Goal: Task Accomplishment & Management: Manage account settings

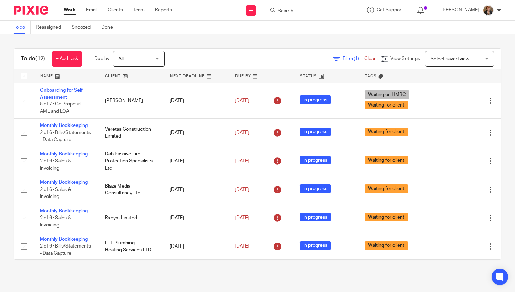
click at [343, 58] on span "Filter (1)" at bounding box center [354, 58] width 22 height 5
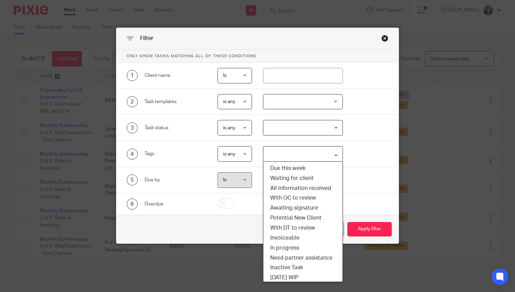
click at [315, 157] on input "Search for option" at bounding box center [301, 154] width 75 height 12
click at [312, 169] on li "Due this week" at bounding box center [303, 168] width 80 height 10
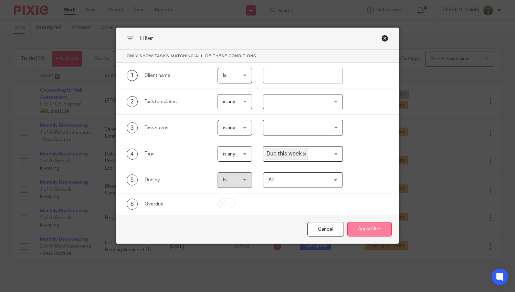
click at [374, 227] on button "Apply filter" at bounding box center [370, 229] width 44 height 15
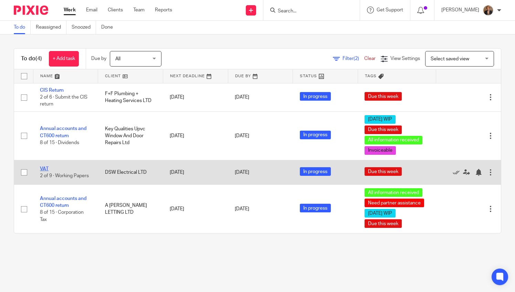
click at [45, 166] on link "VAT" at bounding box center [44, 168] width 9 height 5
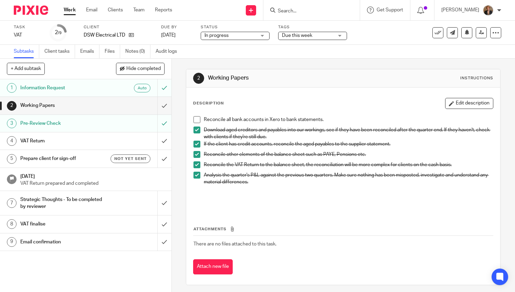
click at [311, 34] on span "Due this week" at bounding box center [297, 35] width 30 height 5
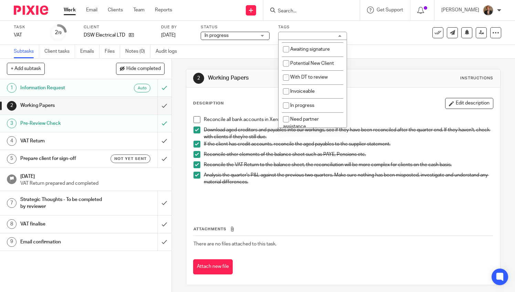
scroll to position [76, 0]
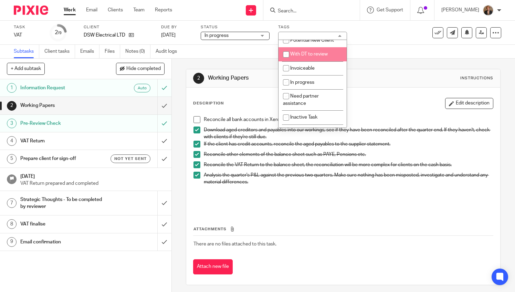
click at [316, 56] on span "With DT to review" at bounding box center [309, 54] width 38 height 5
checkbox input "true"
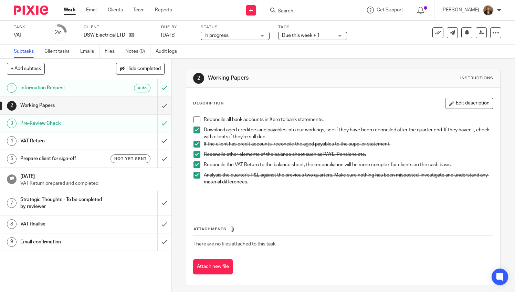
click at [119, 272] on div "1 Information Request Auto 2 Working Papers 3 Pre-Review Check 4 VAT Return 5 P…" at bounding box center [86, 185] width 172 height 213
click at [36, 10] on img at bounding box center [31, 10] width 34 height 9
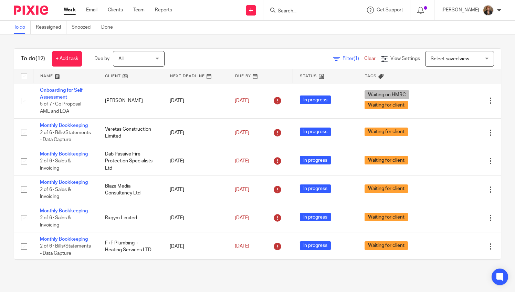
click at [333, 53] on div "Filter (1) Clear View Settings View Settings (1) Filters Clear Save Manage save…" at bounding box center [339, 58] width 324 height 15
click at [334, 61] on div "Filter (1) Clear" at bounding box center [357, 58] width 48 height 7
click at [343, 56] on span "Filter (1)" at bounding box center [354, 58] width 22 height 5
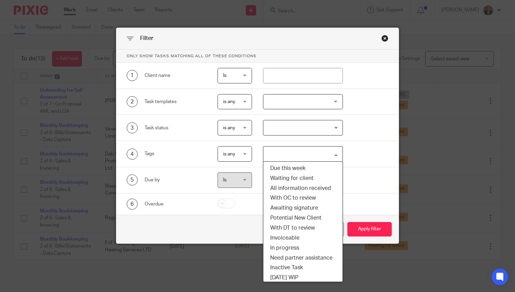
click at [299, 154] on input "Search for option" at bounding box center [301, 154] width 75 height 12
click at [296, 163] on li "Due this week" at bounding box center [303, 168] width 80 height 10
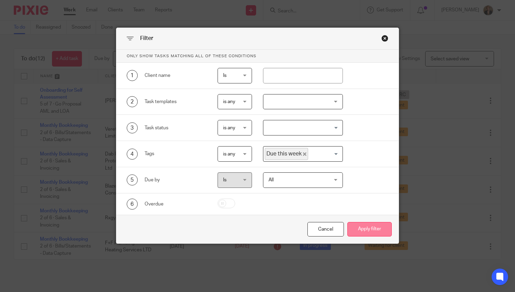
click at [364, 227] on button "Apply filter" at bounding box center [370, 229] width 44 height 15
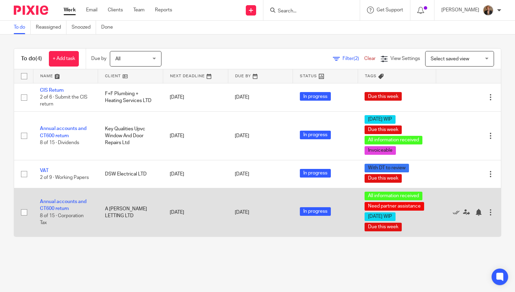
drag, startPoint x: 344, startPoint y: 158, endPoint x: 353, endPoint y: 192, distance: 35.3
click at [353, 190] on tbody "No client selected No client selected 11 Vista Court SPV Limited AAEM UK Holdin…" at bounding box center [257, 159] width 487 height 153
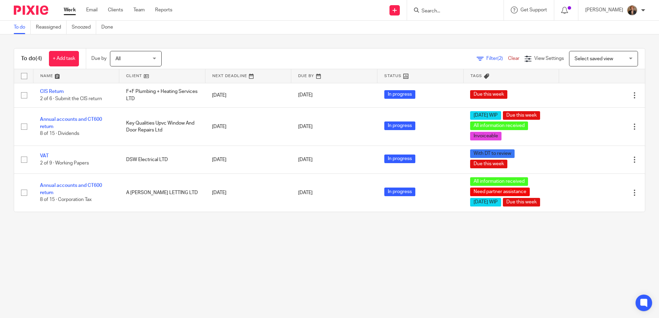
click at [21, 27] on link "To do" at bounding box center [22, 27] width 17 height 13
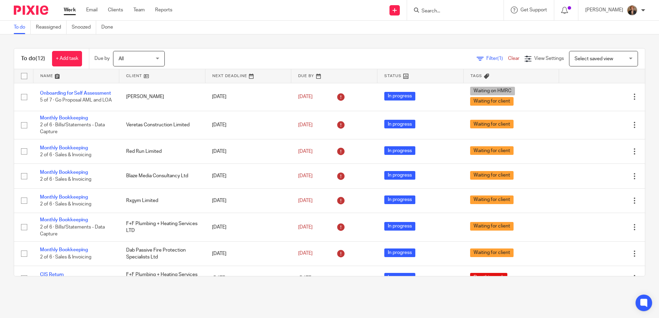
click at [486, 56] on span "Filter (1)" at bounding box center [497, 58] width 22 height 5
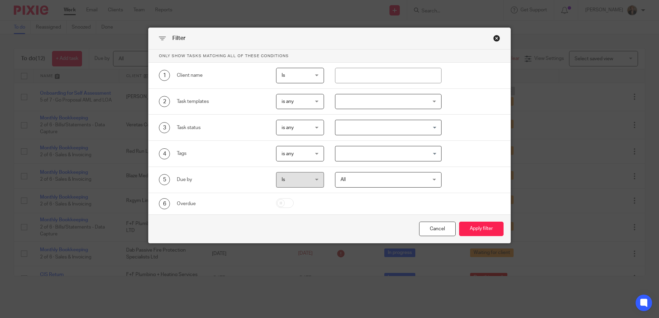
click at [370, 158] on input "Search for option" at bounding box center [386, 154] width 101 height 12
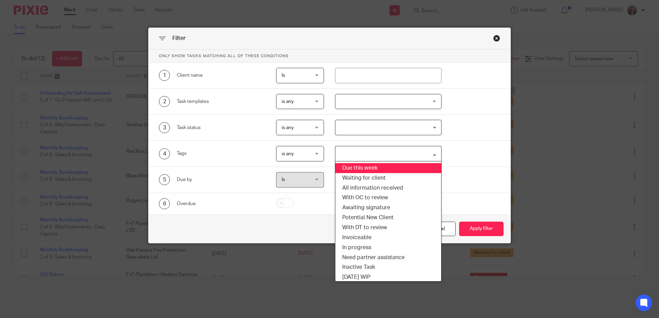
click at [371, 165] on li "Due this week" at bounding box center [388, 168] width 106 height 10
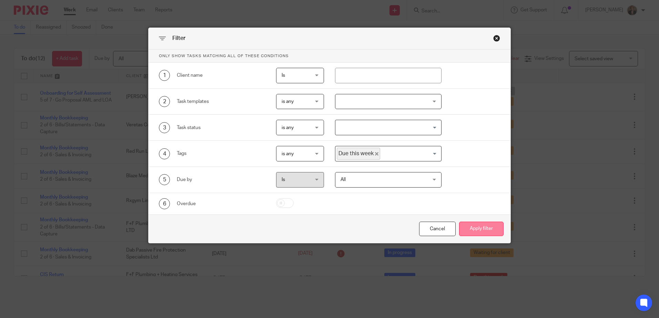
click at [485, 225] on button "Apply filter" at bounding box center [481, 229] width 44 height 15
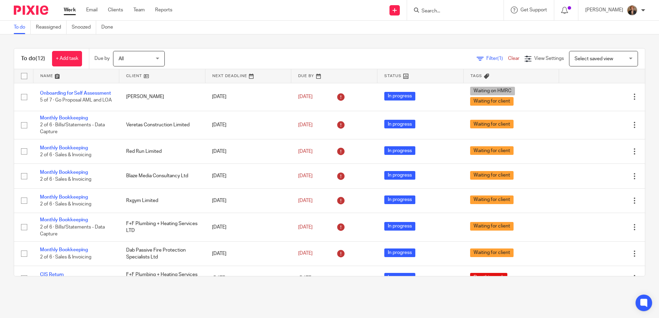
click at [474, 55] on div "Filter (1) Clear View Settings View Settings (1) Filters Clear Save Manage save…" at bounding box center [411, 58] width 468 height 15
click at [486, 58] on span "Filter (1)" at bounding box center [497, 58] width 22 height 5
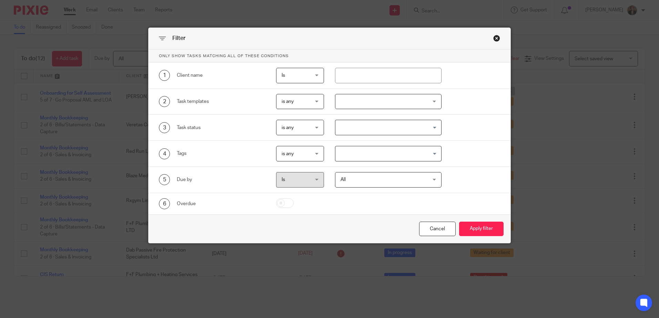
click at [373, 149] on input "Search for option" at bounding box center [386, 154] width 101 height 12
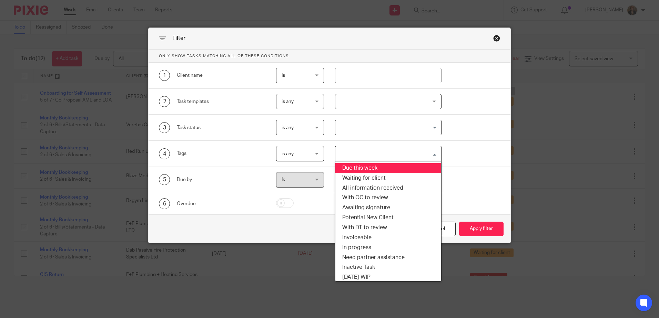
click at [377, 167] on li "Due this week" at bounding box center [388, 168] width 106 height 10
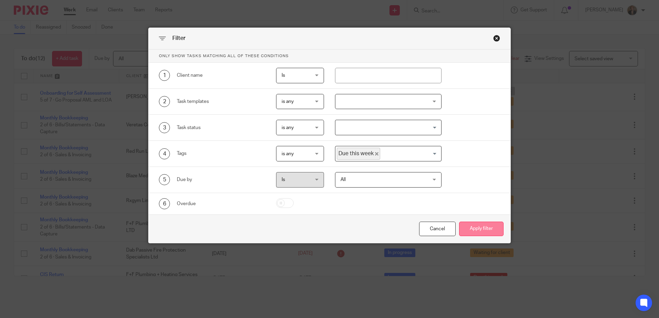
click at [482, 226] on button "Apply filter" at bounding box center [481, 229] width 44 height 15
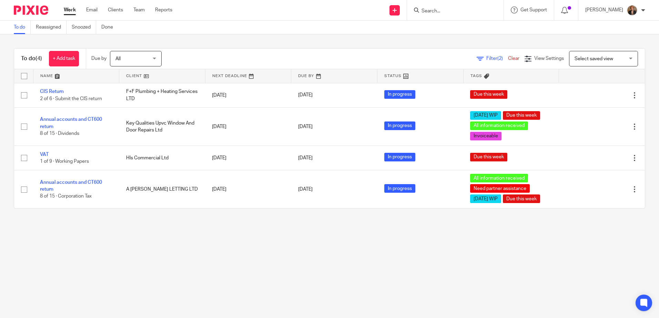
click at [434, 10] on form at bounding box center [457, 10] width 73 height 9
click at [446, 15] on div at bounding box center [455, 10] width 96 height 20
click at [455, 8] on input "Search" at bounding box center [452, 11] width 62 height 6
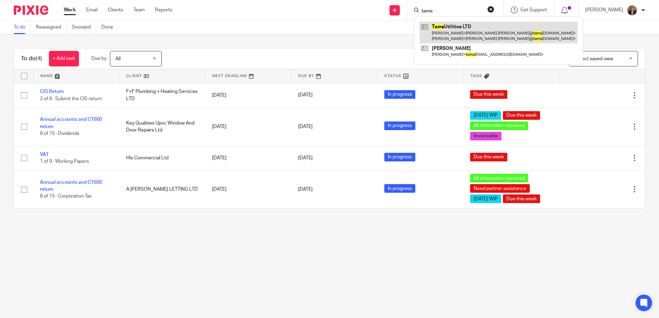
type input "tams"
click at [473, 30] on link at bounding box center [498, 32] width 158 height 21
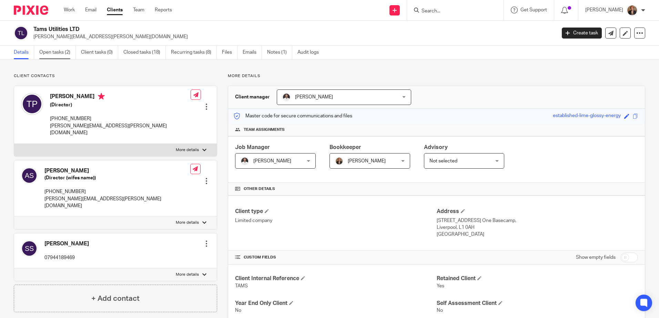
click at [61, 50] on link "Open tasks (2)" at bounding box center [57, 52] width 37 height 13
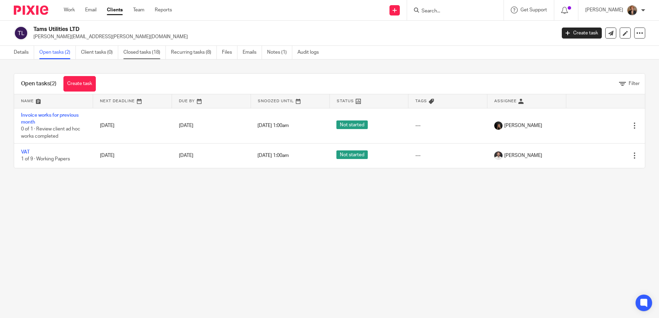
click at [139, 52] on link "Closed tasks (18)" at bounding box center [144, 52] width 42 height 13
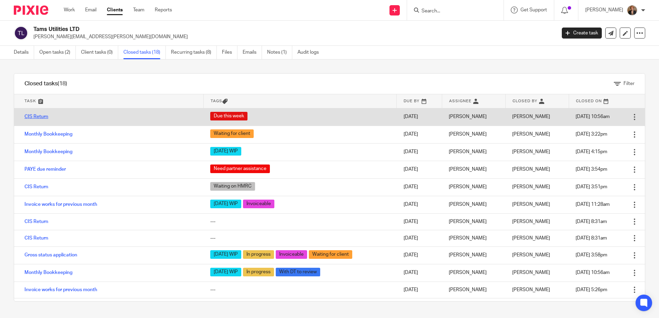
click at [40, 116] on link "CIS Return" at bounding box center [36, 116] width 24 height 5
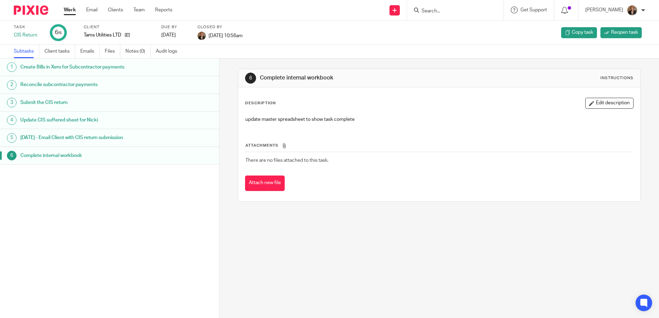
click at [99, 138] on h1 "2 days later - Email Client with CIS return submission" at bounding box center [84, 138] width 128 height 10
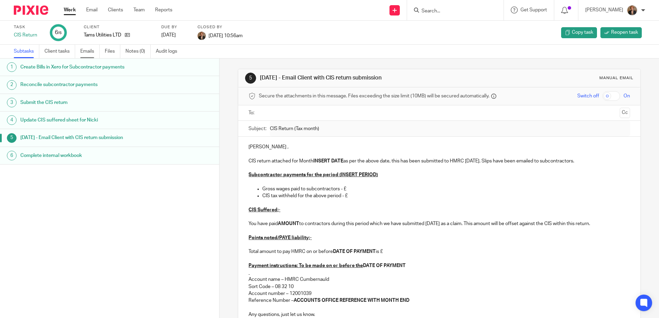
click at [89, 49] on link "Emails" at bounding box center [89, 51] width 19 height 13
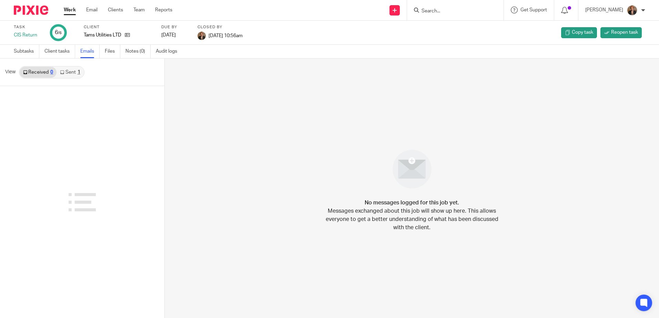
click at [68, 72] on link "Sent 1" at bounding box center [69, 72] width 27 height 11
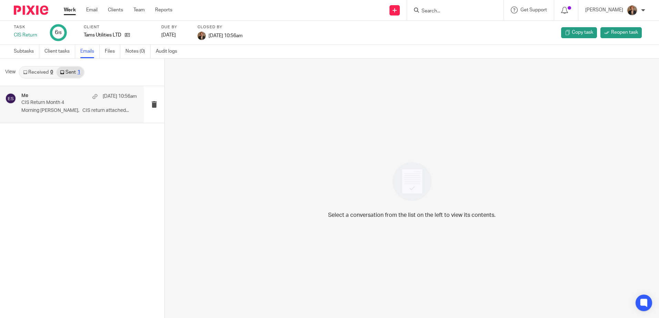
click at [54, 103] on p "CIS Return Month 4" at bounding box center [67, 103] width 92 height 6
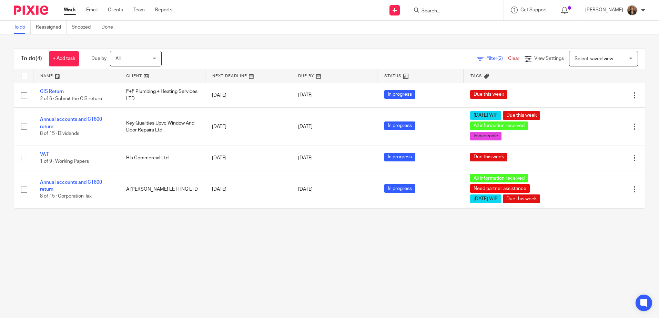
click at [42, 10] on img at bounding box center [31, 10] width 34 height 9
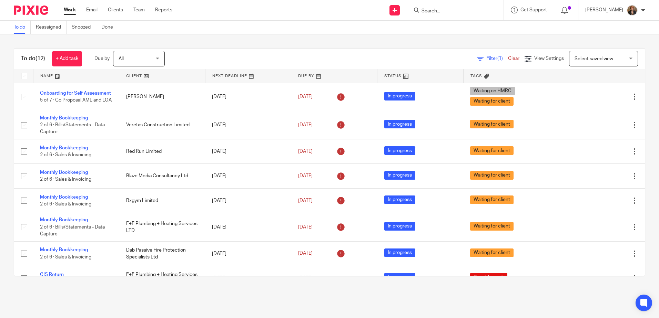
click at [56, 74] on link at bounding box center [76, 76] width 86 height 14
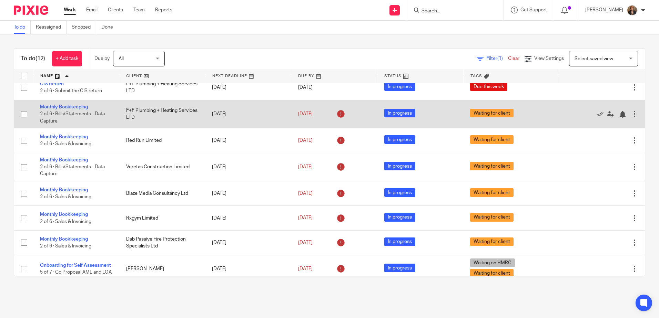
scroll to position [138, 0]
